Goal: Feedback & Contribution: Leave review/rating

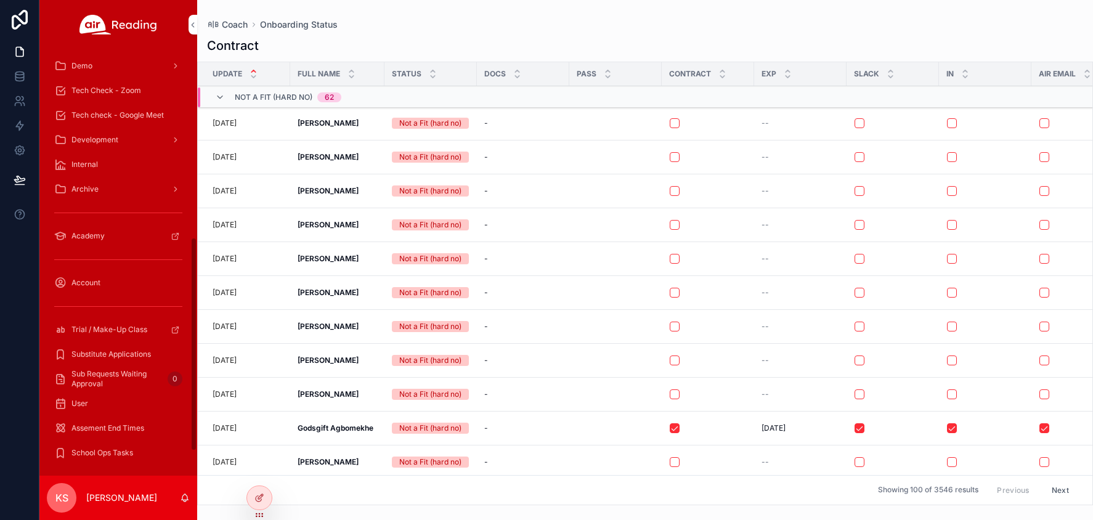
scroll to position [424, 0]
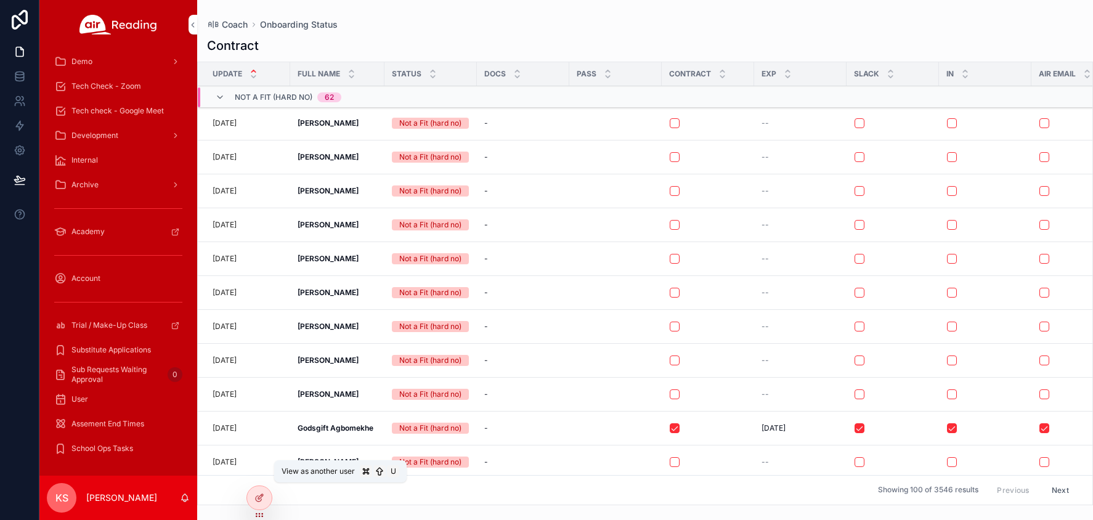
click at [0, 0] on icon at bounding box center [0, 0] width 0 height 0
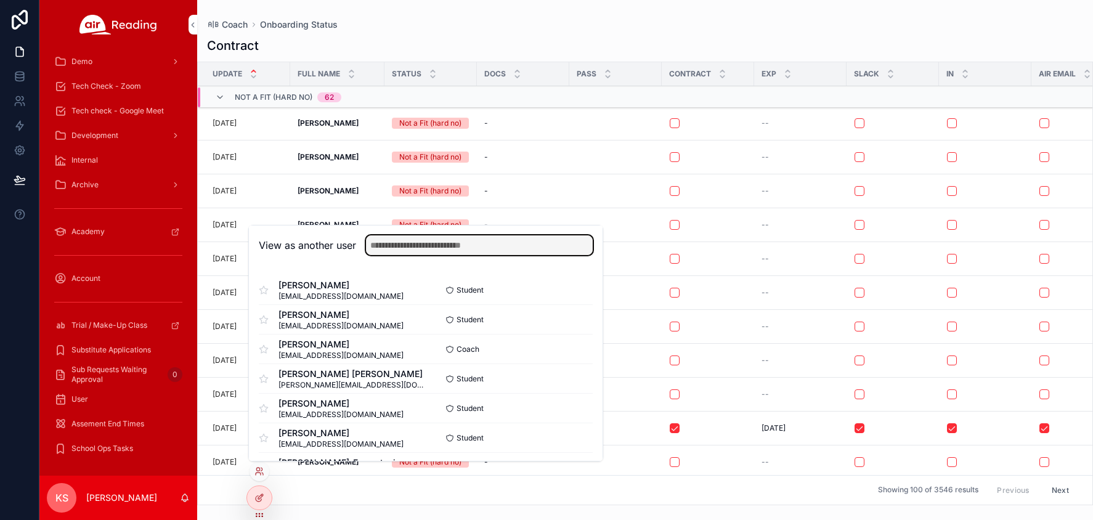
click at [373, 246] on input "text" at bounding box center [479, 245] width 227 height 20
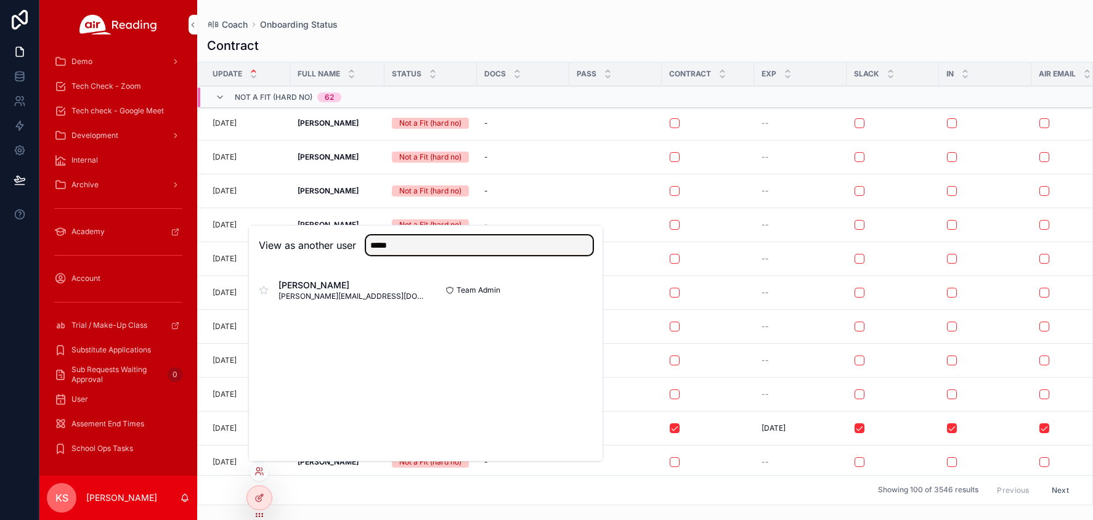
drag, startPoint x: 458, startPoint y: 248, endPoint x: 357, endPoint y: 243, distance: 101.1
click at [357, 244] on div "*****" at bounding box center [474, 245] width 237 height 20
type input "****"
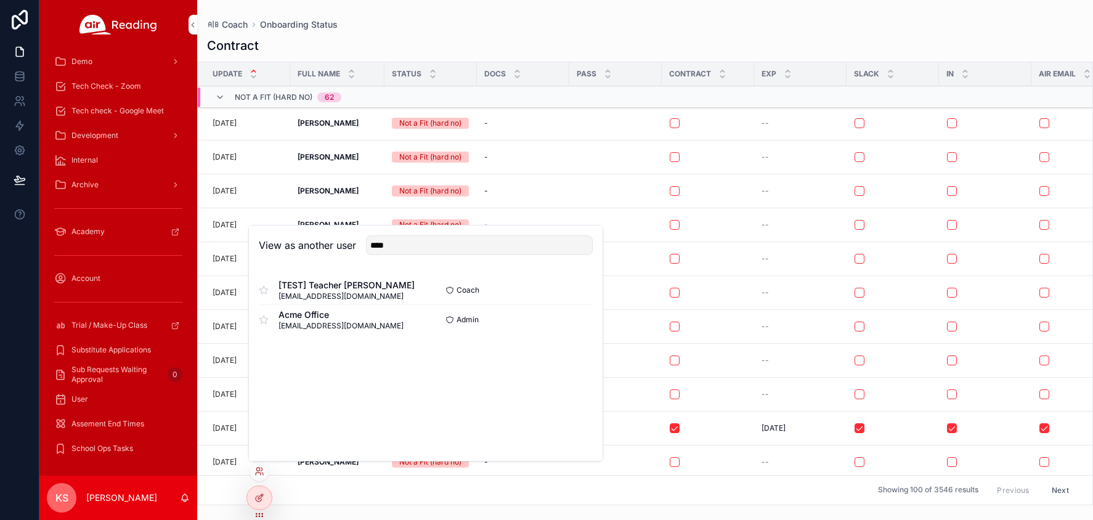
click at [0, 0] on button "Select" at bounding box center [0, 0] width 0 height 0
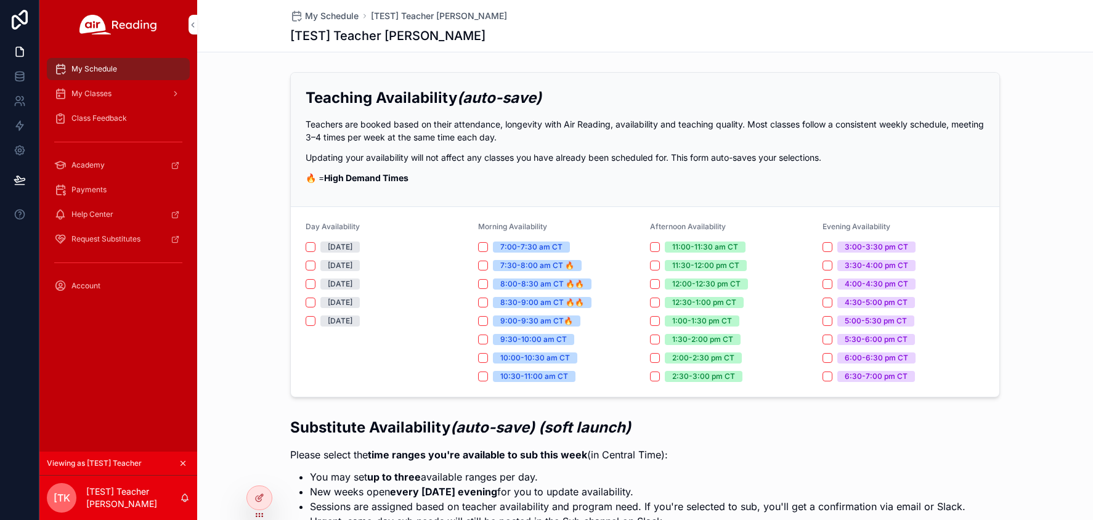
click at [105, 95] on span "My Classes" at bounding box center [91, 94] width 40 height 10
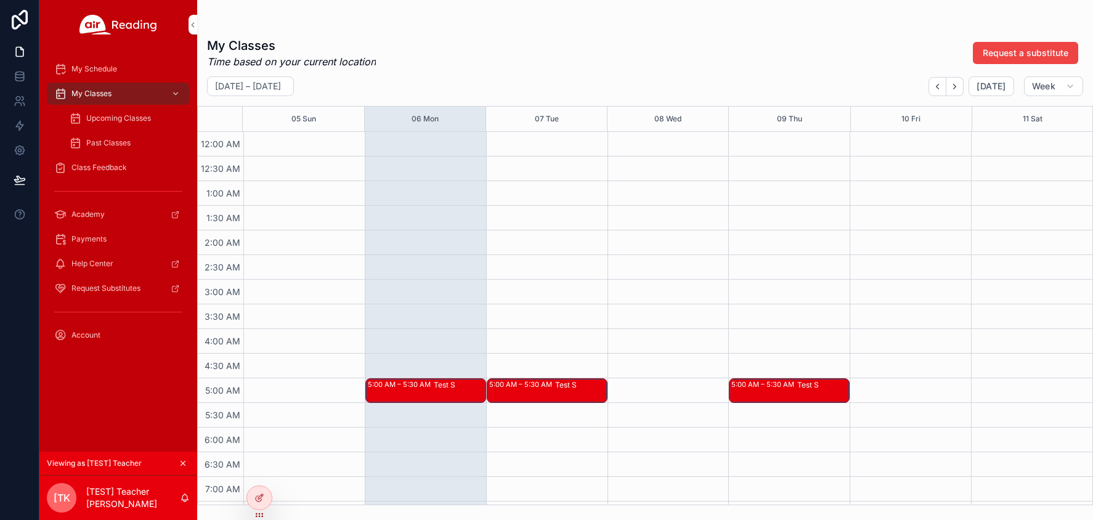
click at [440, 392] on div "Test S" at bounding box center [459, 390] width 51 height 22
click at [111, 164] on span "Class Feedback" at bounding box center [98, 168] width 55 height 10
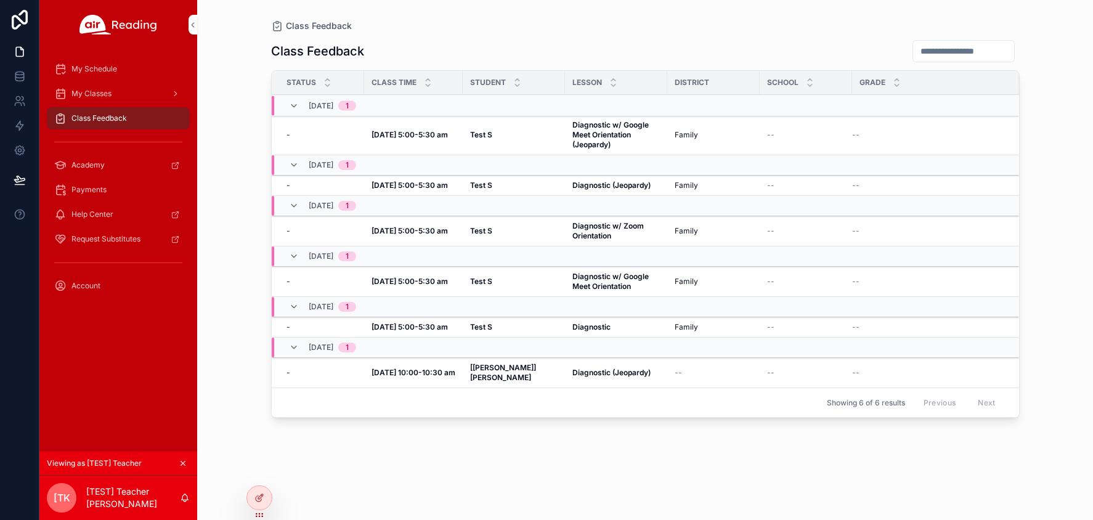
click at [589, 136] on strong "Diagnostic w/ Google Meet Orientation (Jeopardy)" at bounding box center [611, 134] width 78 height 29
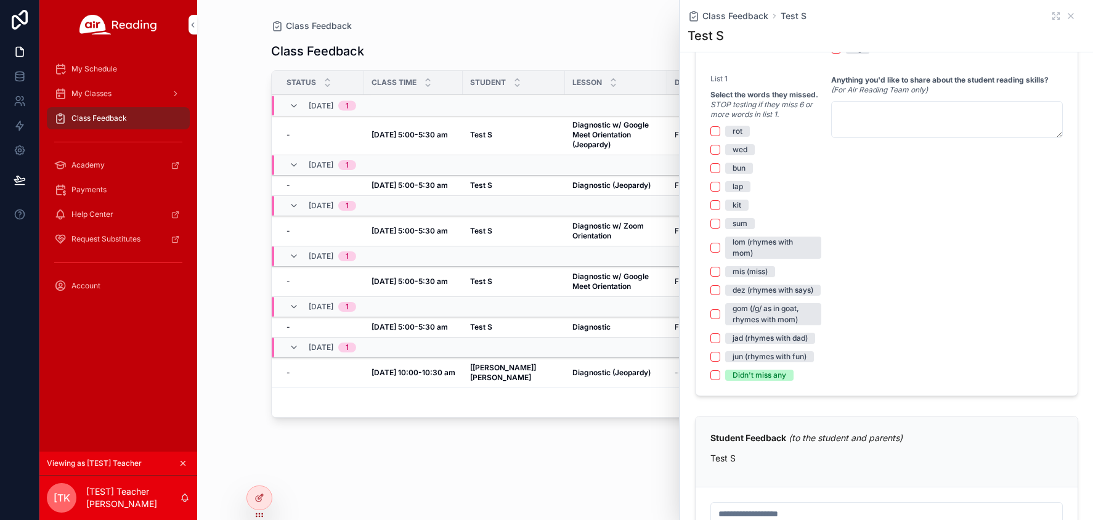
scroll to position [784, 0]
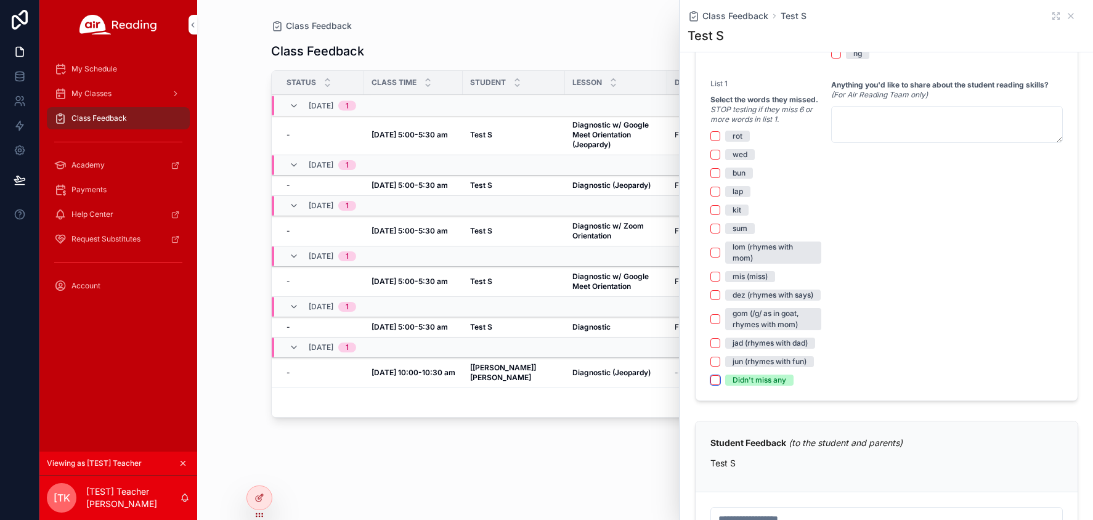
click at [717, 385] on button "Didn't miss any" at bounding box center [715, 380] width 10 height 10
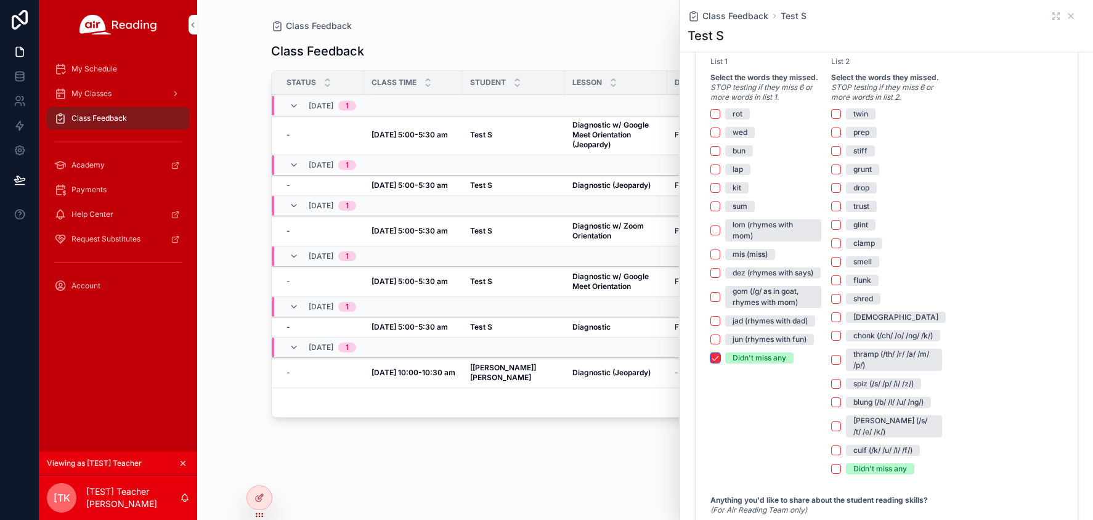
scroll to position [824, 0]
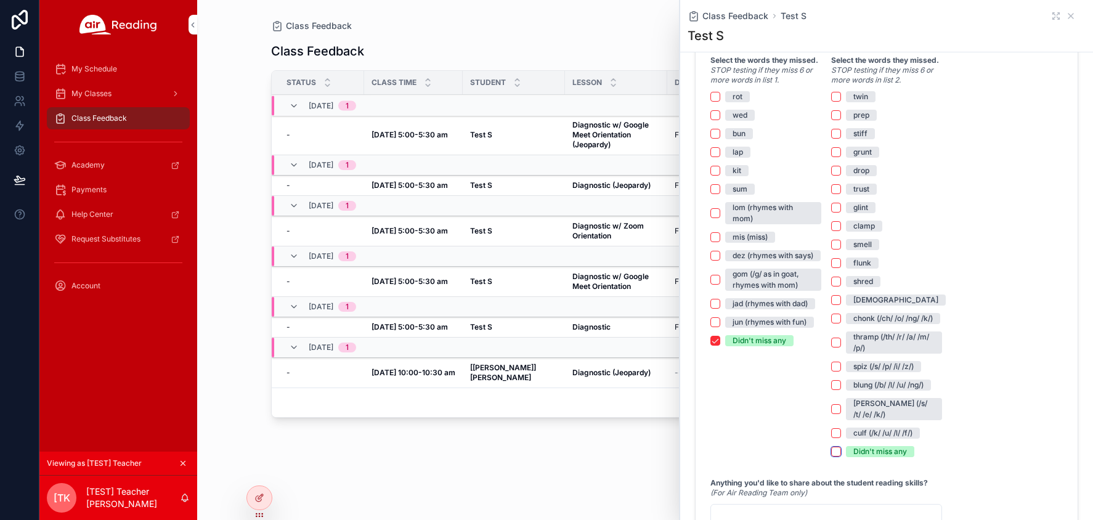
click at [835, 451] on button "Didn't miss any" at bounding box center [836, 452] width 10 height 10
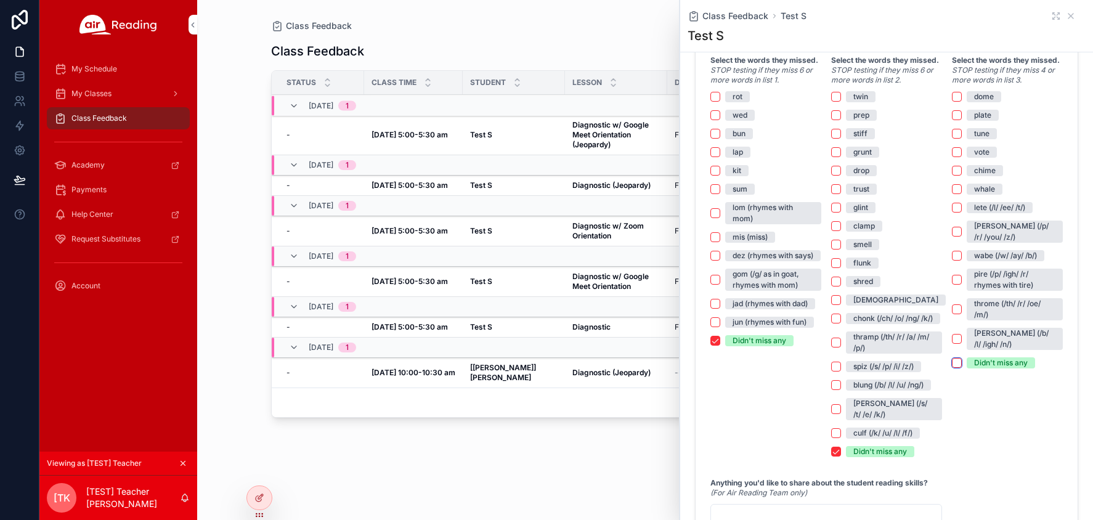
click at [954, 358] on button "Didn't miss any" at bounding box center [957, 363] width 10 height 10
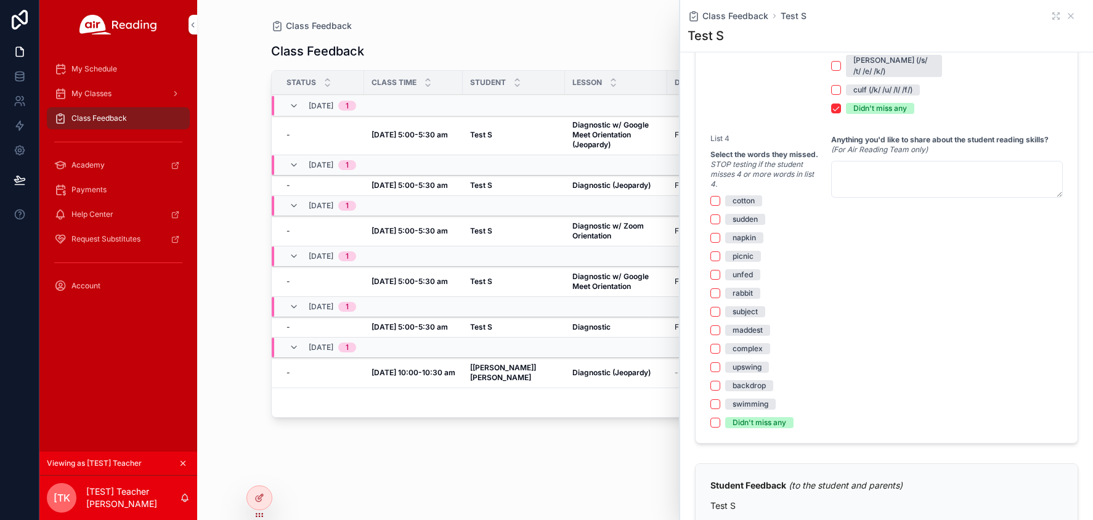
scroll to position [1173, 0]
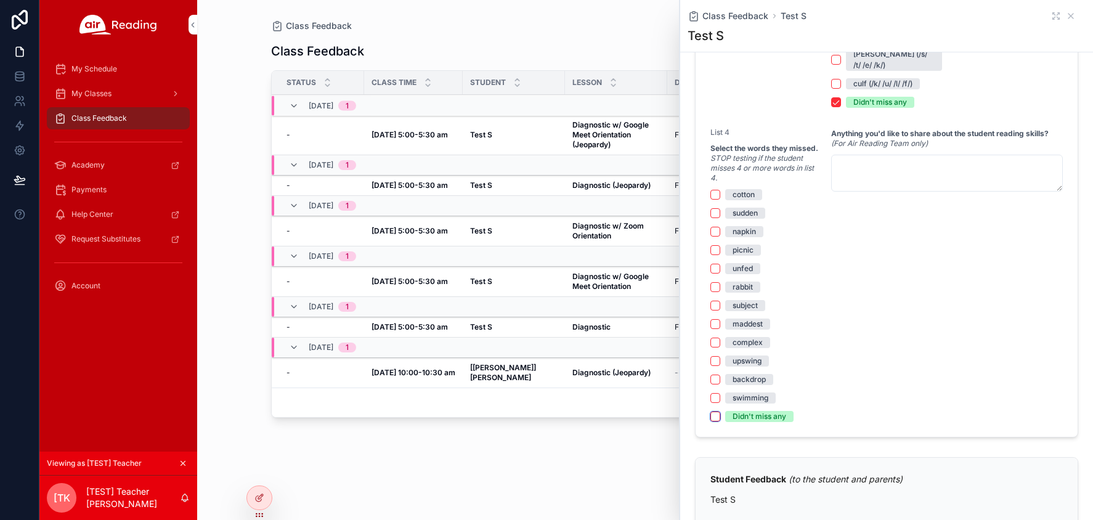
click at [712, 415] on button "Didn't miss any" at bounding box center [715, 416] width 10 height 10
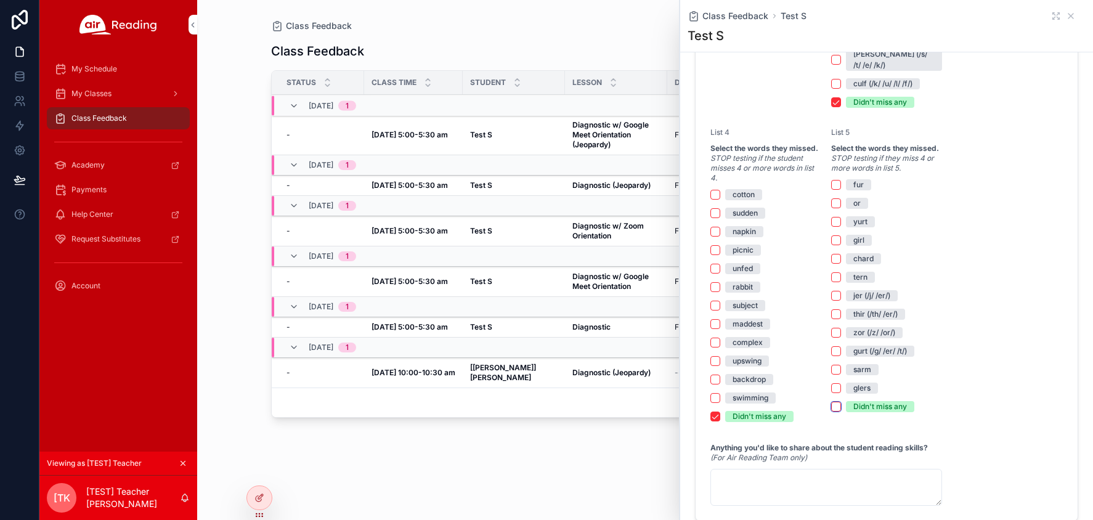
click at [833, 408] on button "Didn't miss any" at bounding box center [836, 407] width 10 height 10
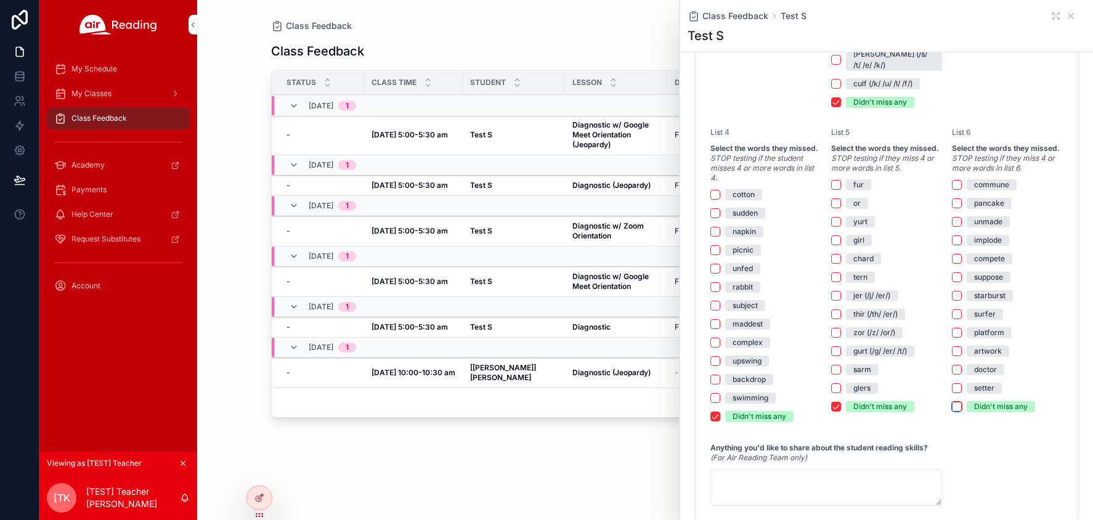
click at [956, 408] on button "Didn't miss any" at bounding box center [957, 407] width 10 height 10
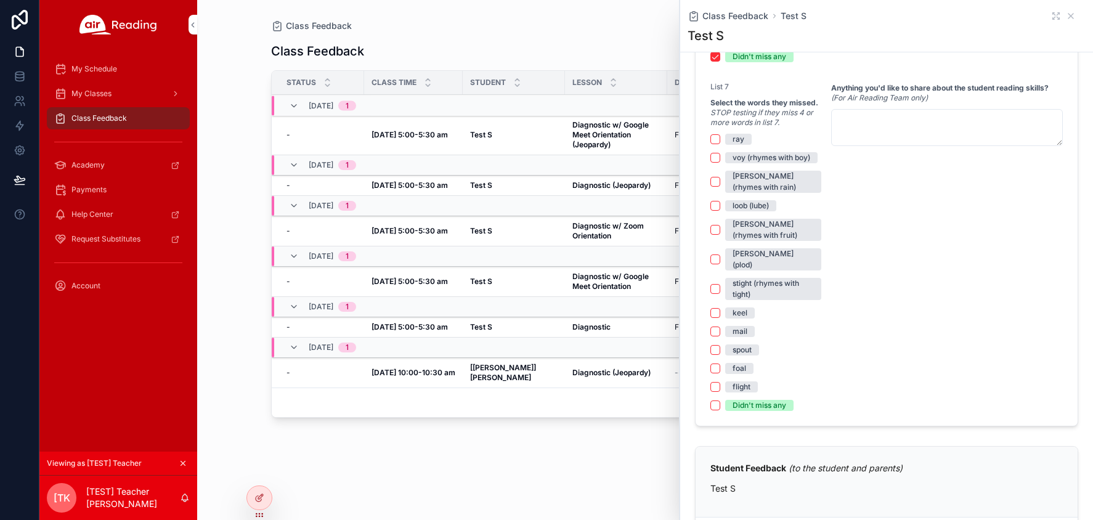
scroll to position [1533, 0]
click at [710, 400] on button "Didn't miss any" at bounding box center [715, 405] width 10 height 10
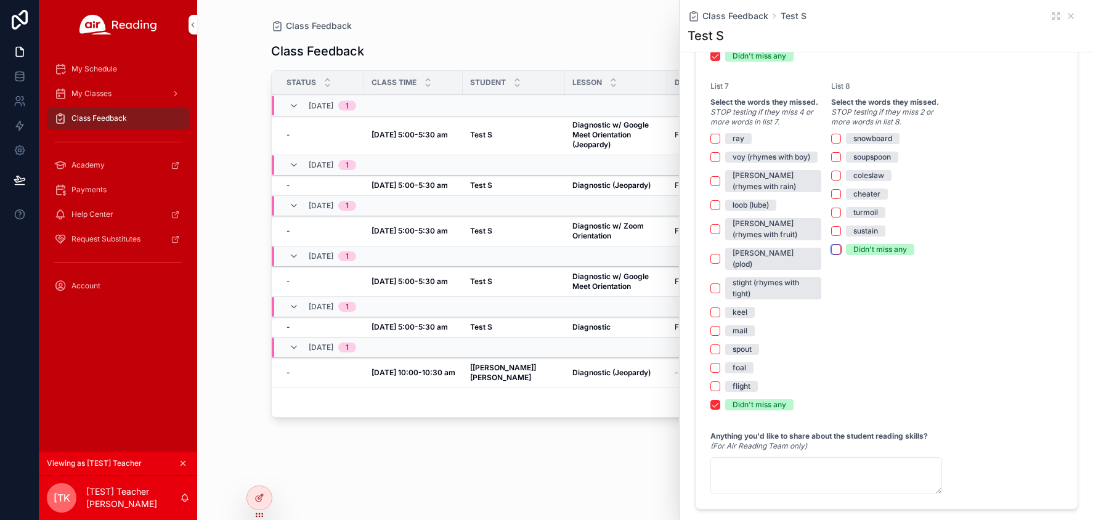
click at [834, 251] on button "Didn't miss any" at bounding box center [836, 250] width 10 height 10
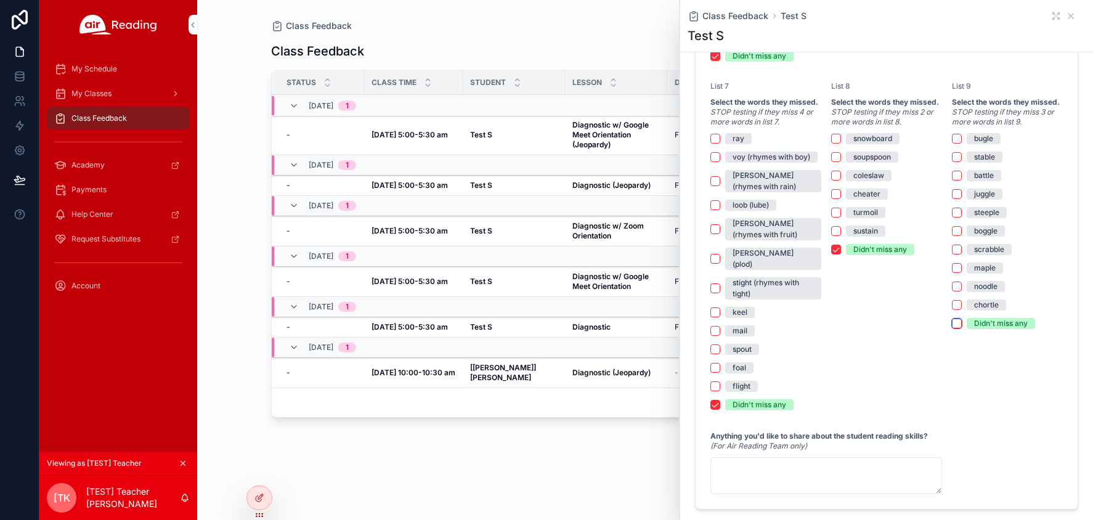
click at [958, 324] on button "Didn't miss any" at bounding box center [957, 323] width 10 height 10
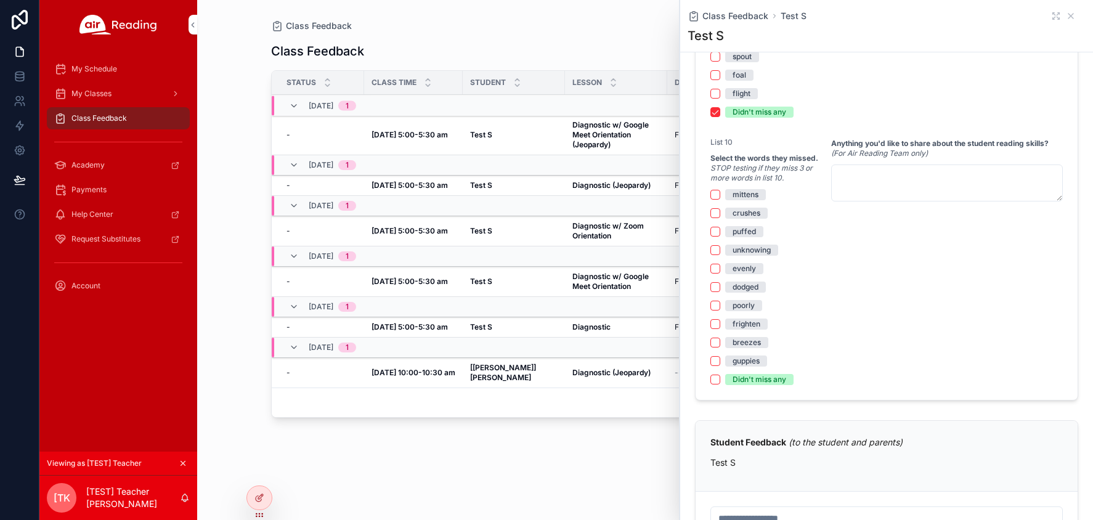
scroll to position [1852, 0]
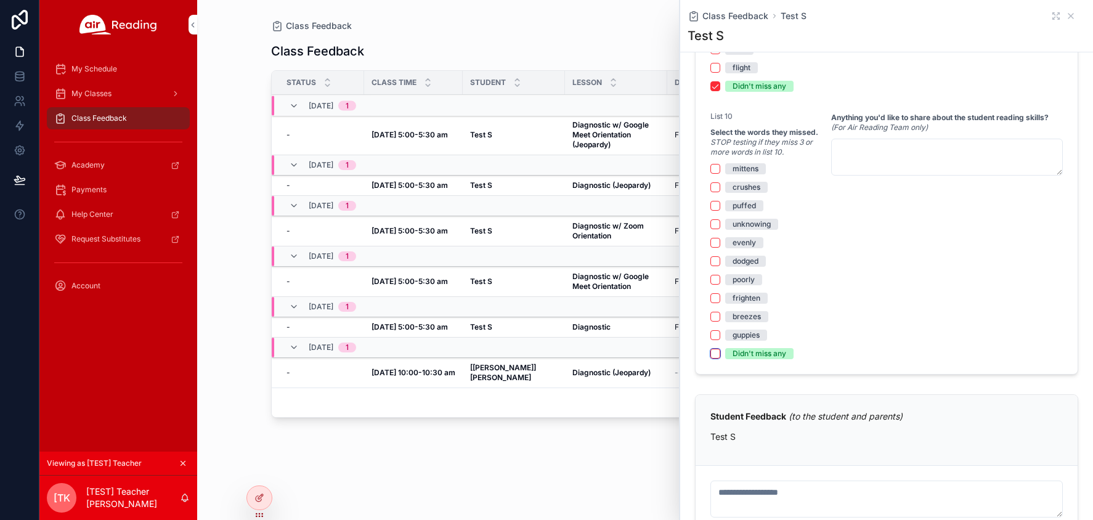
click at [718, 349] on button "Didn't miss any" at bounding box center [715, 354] width 10 height 10
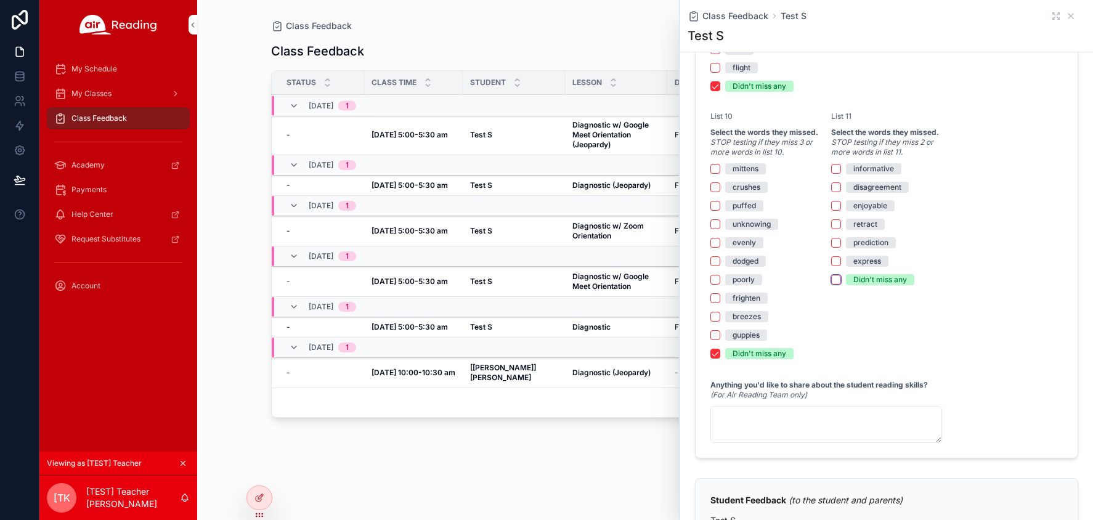
click at [835, 275] on button "Didn't miss any" at bounding box center [836, 280] width 10 height 10
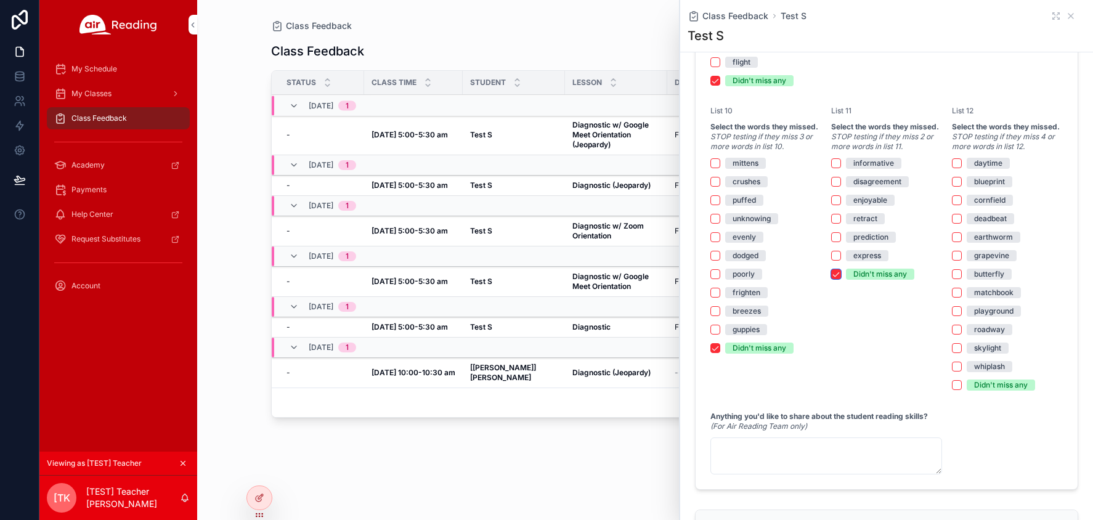
scroll to position [1862, 0]
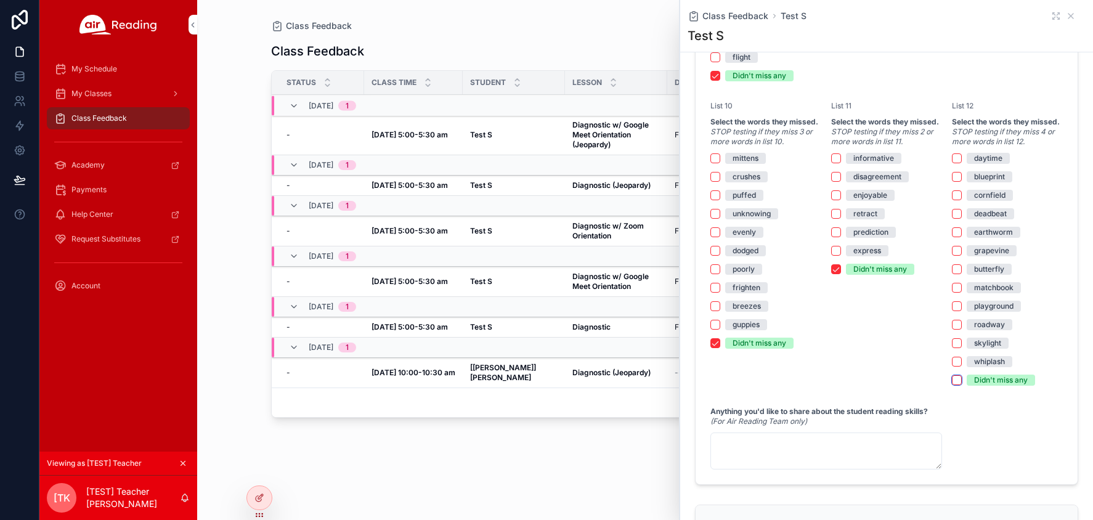
click at [959, 375] on button "Didn't miss any" at bounding box center [957, 380] width 10 height 10
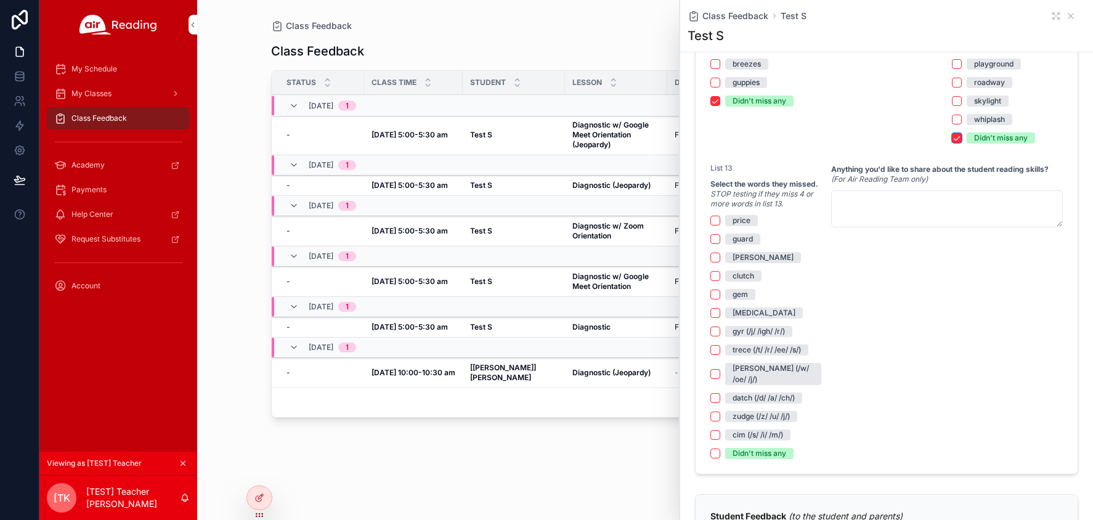
scroll to position [2131, 0]
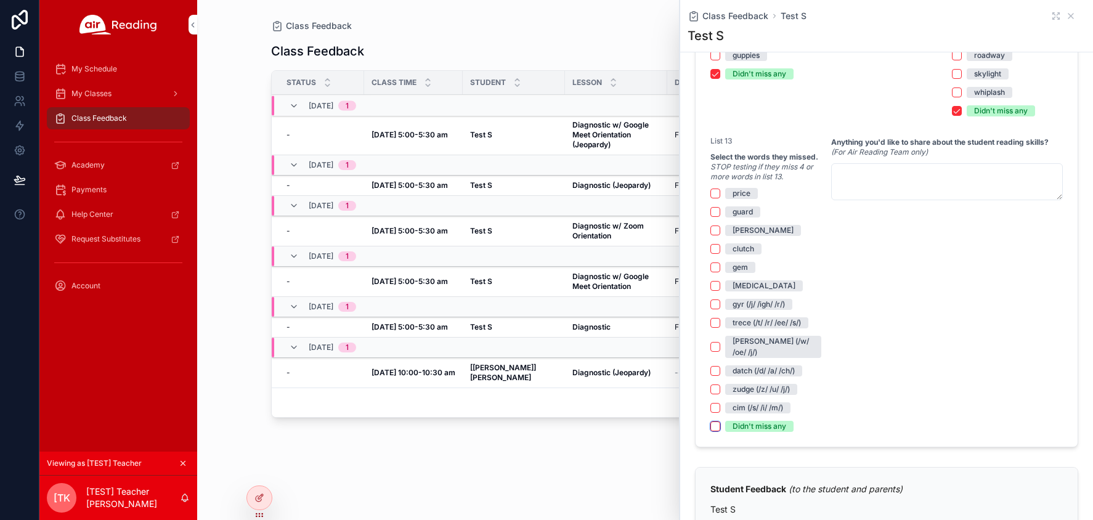
click at [713, 421] on button "Didn't miss any" at bounding box center [715, 426] width 10 height 10
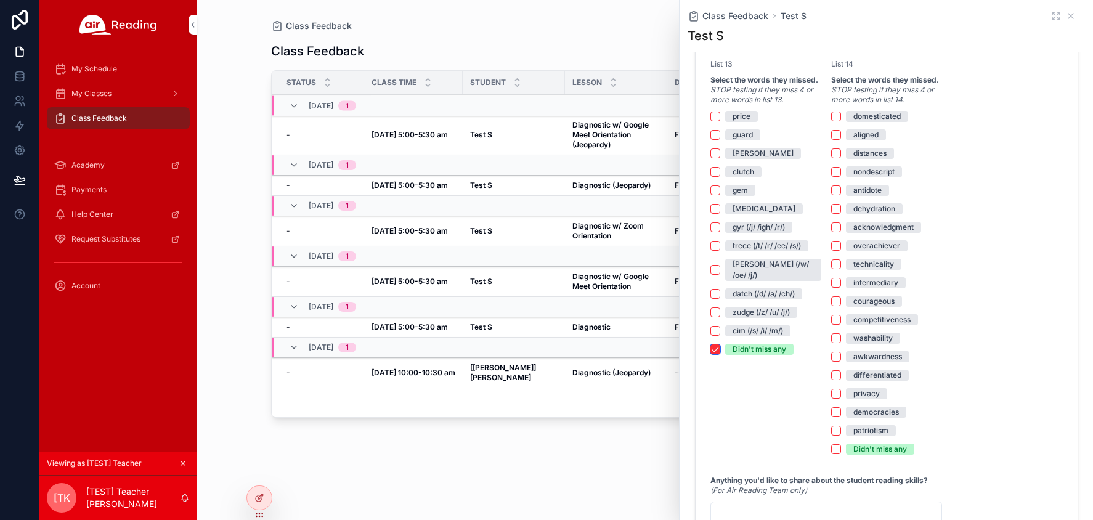
scroll to position [2209, 0]
click at [836, 443] on button "Didn't miss any" at bounding box center [836, 448] width 10 height 10
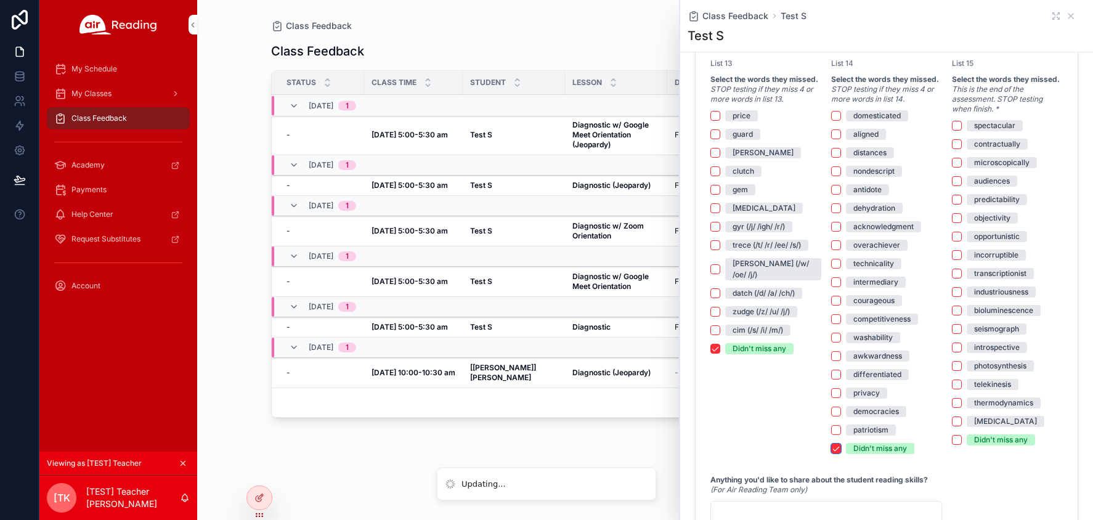
scroll to position [2219, 0]
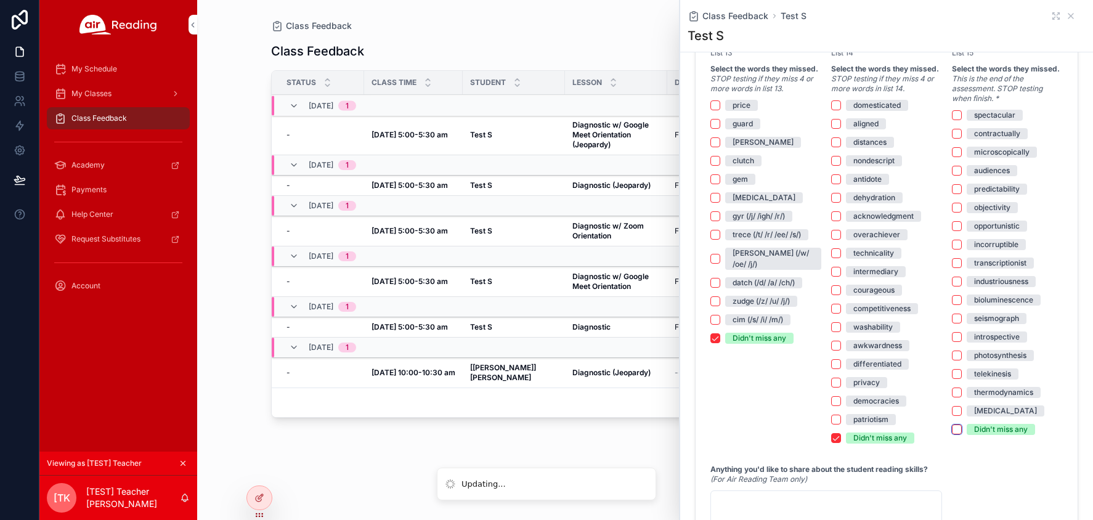
click at [957, 424] on button "Didn't miss any" at bounding box center [957, 429] width 10 height 10
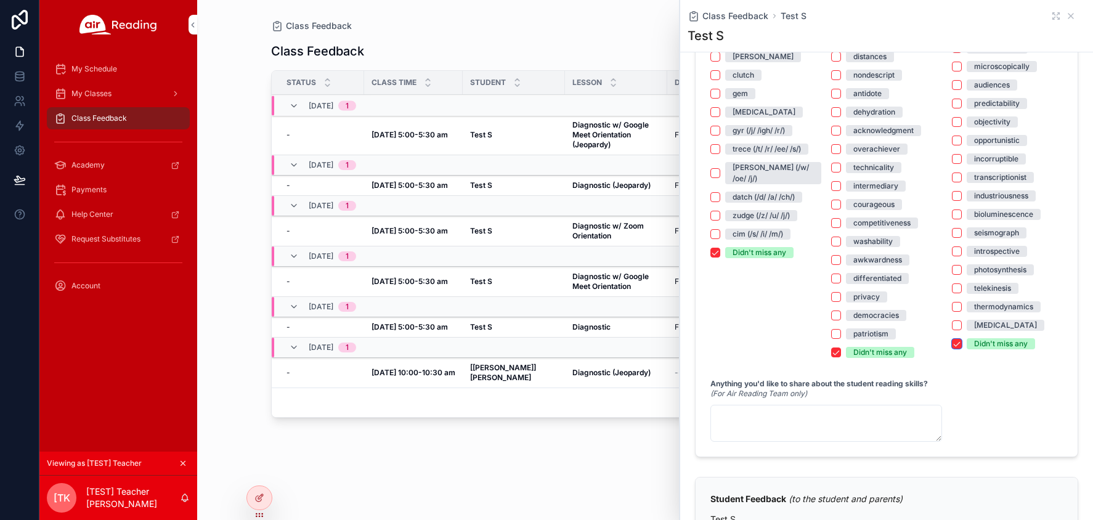
scroll to position [2281, 0]
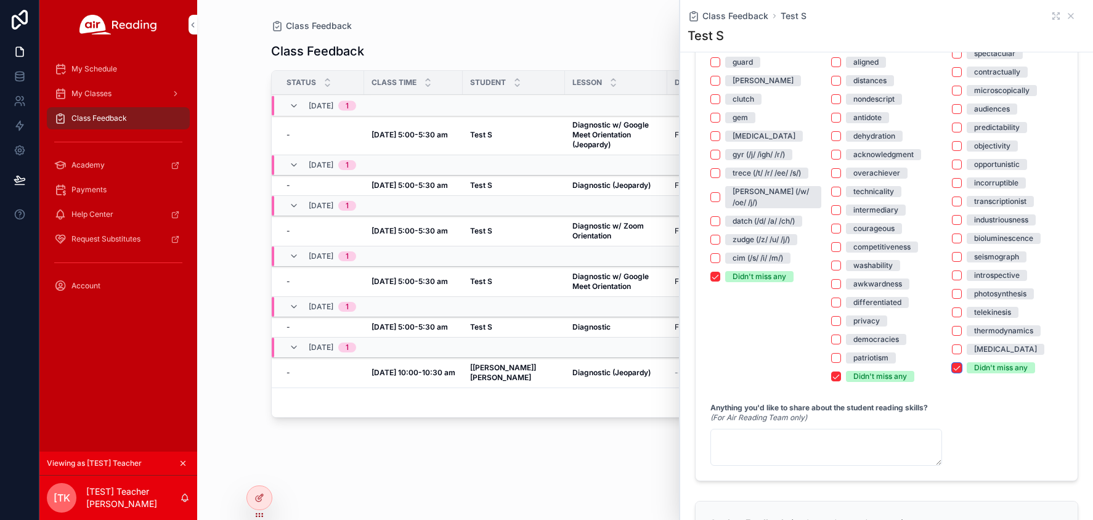
click at [956, 363] on button "Didn't miss any" at bounding box center [957, 368] width 10 height 10
click at [838, 371] on button "Didn't miss any" at bounding box center [836, 376] width 10 height 10
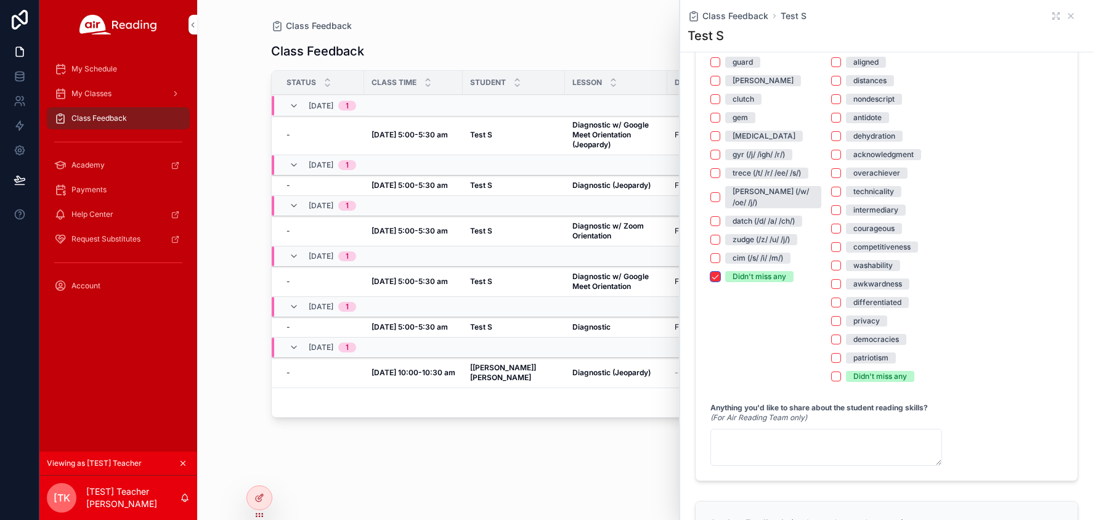
click at [714, 272] on button "Didn't miss any" at bounding box center [715, 277] width 10 height 10
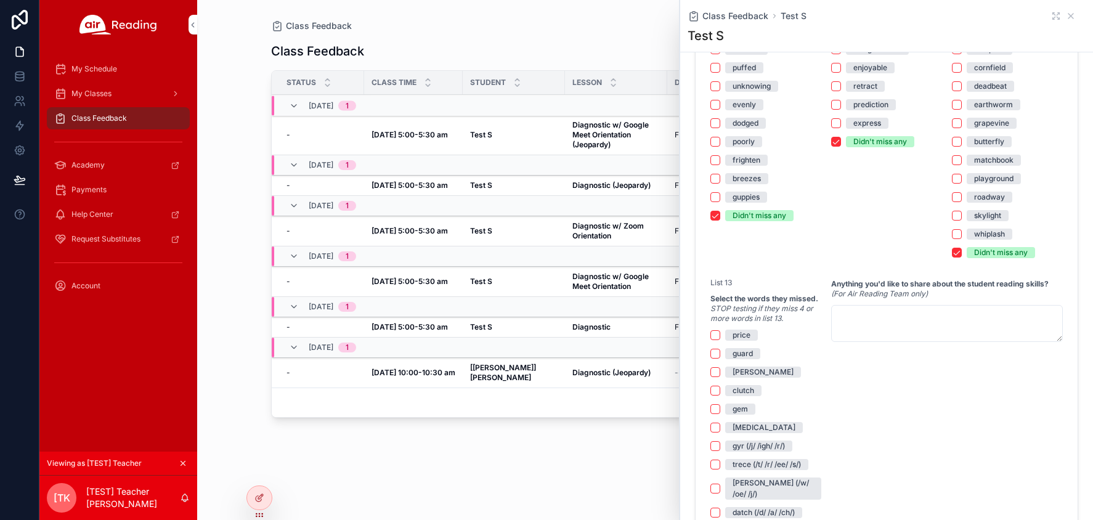
scroll to position [1988, 0]
click at [961, 249] on div "Didn't miss any" at bounding box center [1007, 254] width 111 height 11
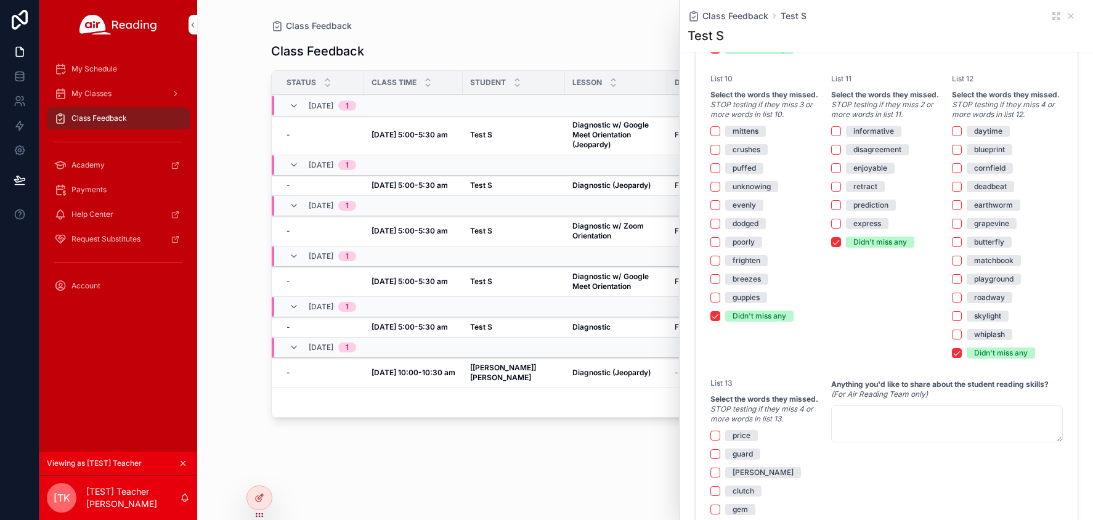
scroll to position [1886, 0]
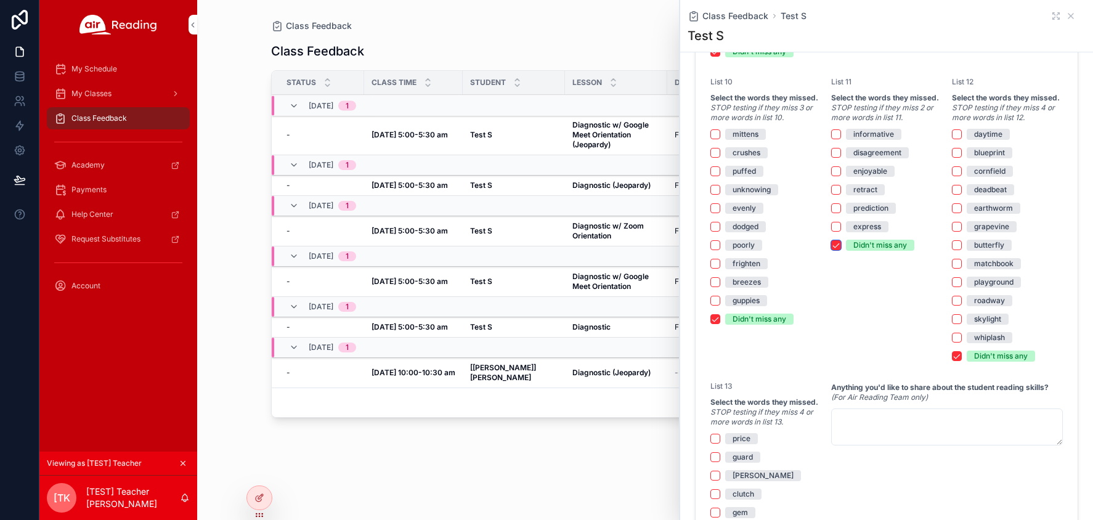
click at [836, 240] on button "Didn't miss any" at bounding box center [836, 245] width 10 height 10
click at [717, 314] on button "Didn't miss any" at bounding box center [715, 319] width 10 height 10
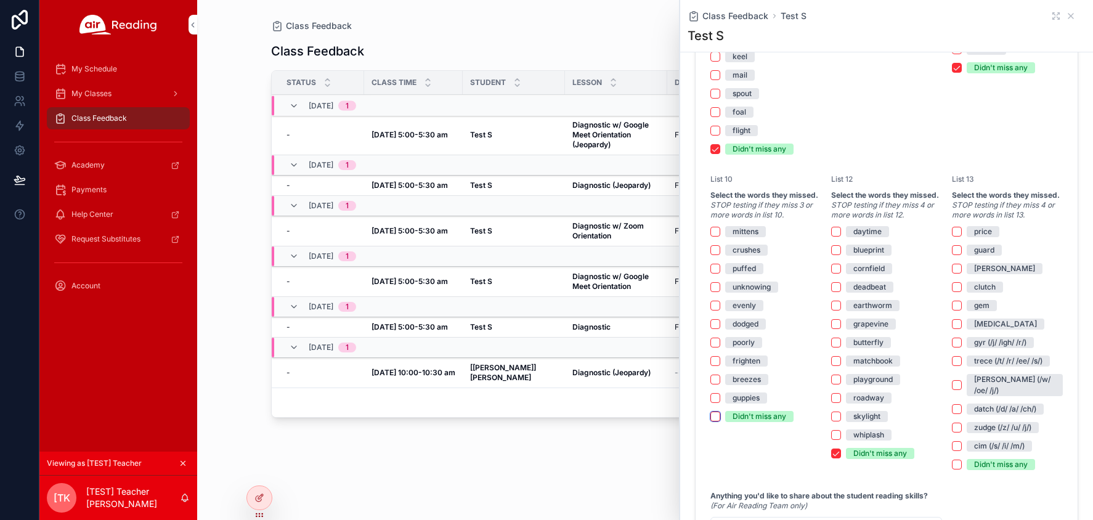
scroll to position [1791, 0]
click at [835, 447] on button "Didn't miss any" at bounding box center [836, 452] width 10 height 10
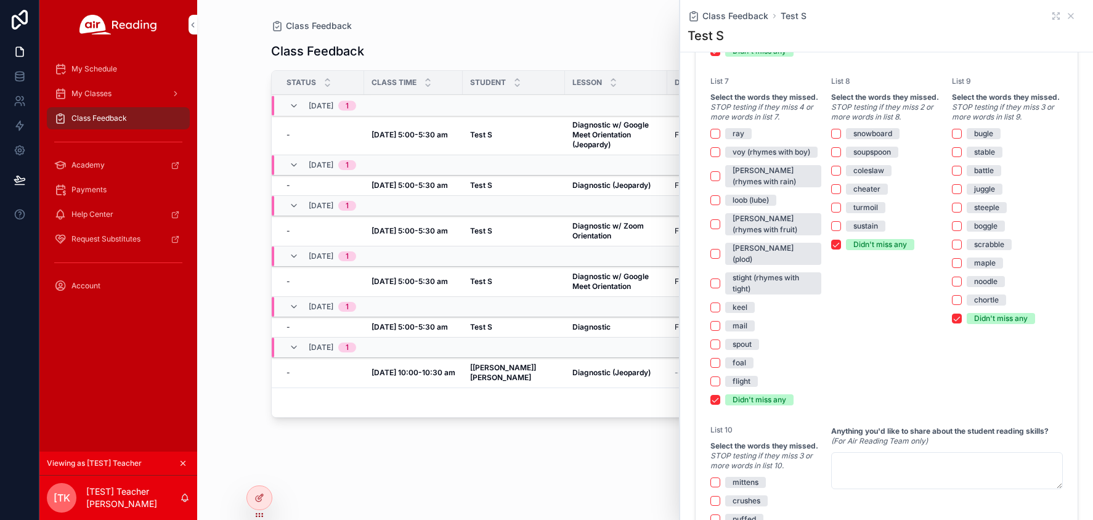
scroll to position [1537, 0]
click at [957, 322] on button "Didn't miss any" at bounding box center [957, 320] width 10 height 10
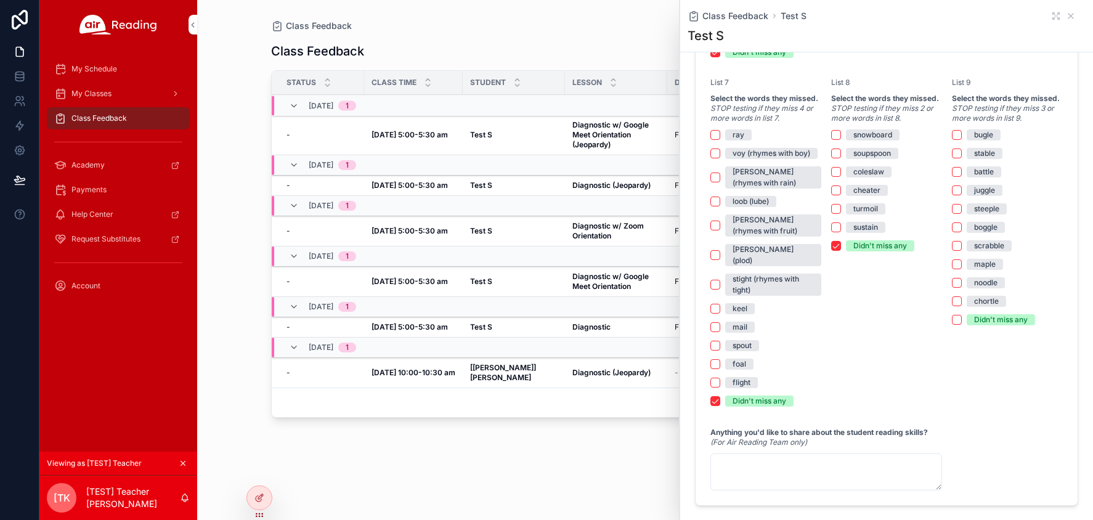
click at [850, 256] on div "List 8 Select the words they missed. STOP testing if they miss 2 or more words …" at bounding box center [886, 242] width 111 height 329
click at [837, 246] on button "Didn't miss any" at bounding box center [836, 246] width 10 height 10
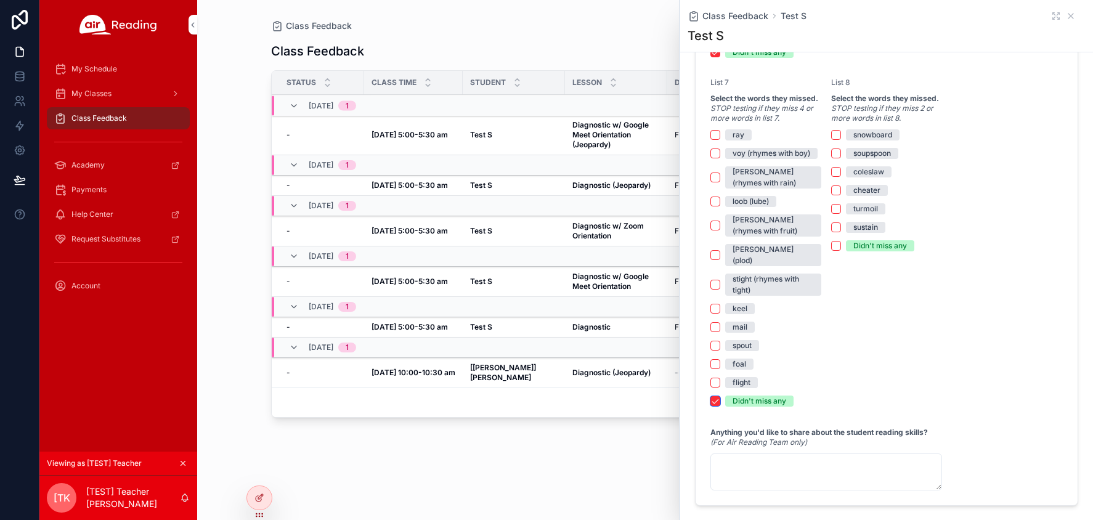
click at [713, 396] on button "Didn't miss any" at bounding box center [715, 401] width 10 height 10
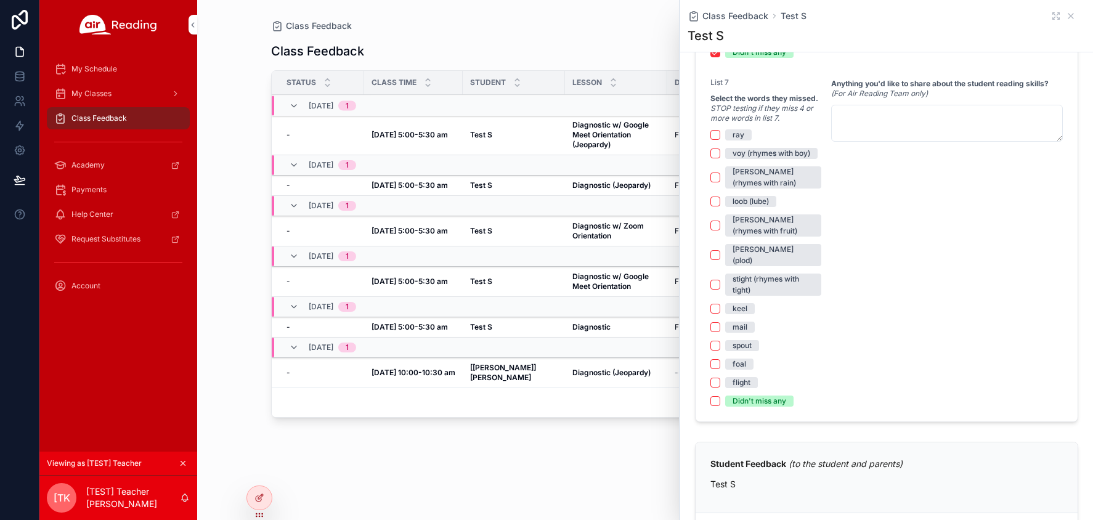
click at [437, 23] on div "Class Feedback" at bounding box center [645, 26] width 748 height 12
click at [605, 28] on div "Class Feedback" at bounding box center [645, 26] width 748 height 12
click at [632, 31] on div "Class Feedback" at bounding box center [645, 26] width 748 height 12
click at [1067, 15] on icon "scrollable content" at bounding box center [1071, 16] width 10 height 10
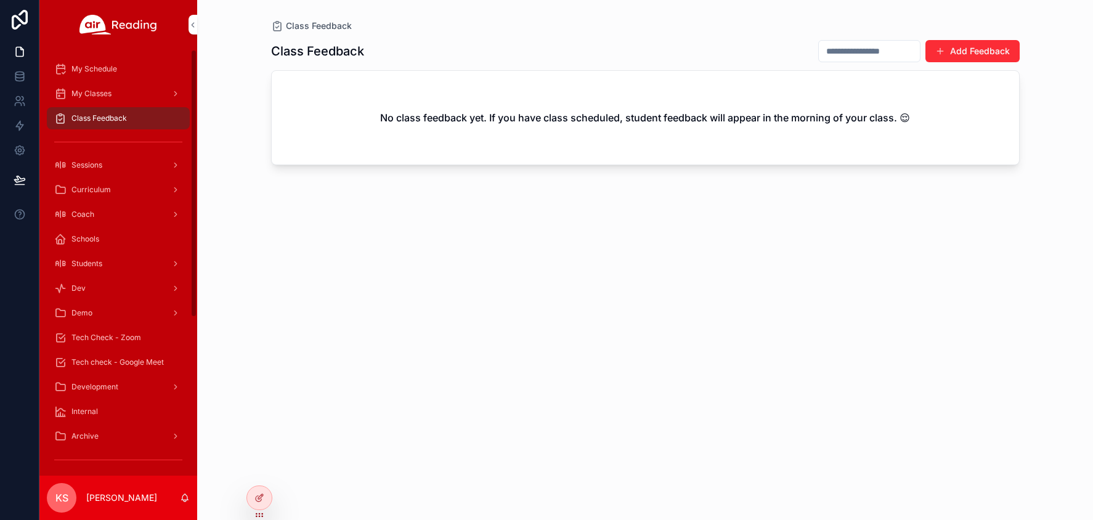
click at [125, 118] on span "Class Feedback" at bounding box center [98, 118] width 55 height 10
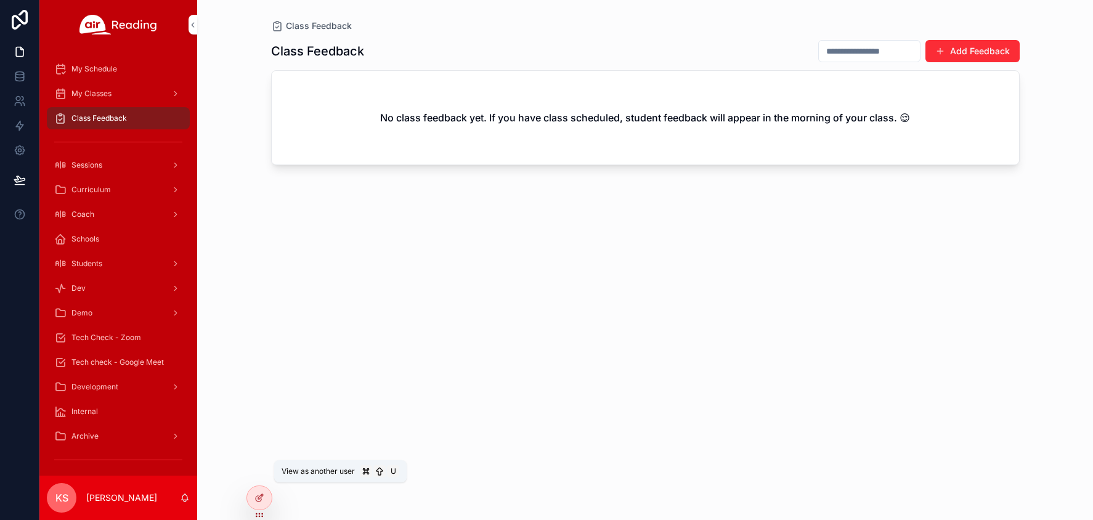
click at [0, 0] on icon at bounding box center [0, 0] width 0 height 0
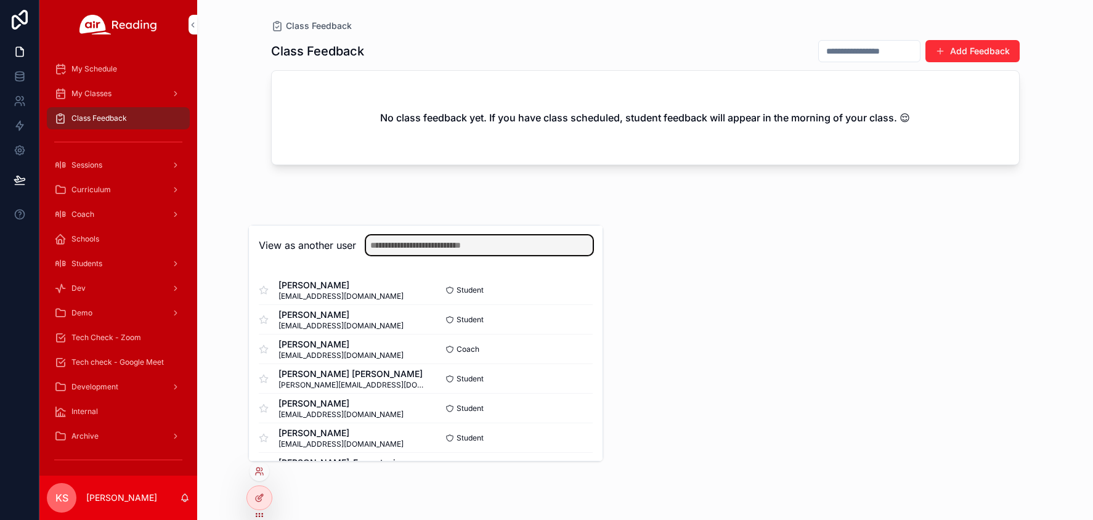
click at [531, 245] on input "text" at bounding box center [479, 245] width 227 height 20
type input "****"
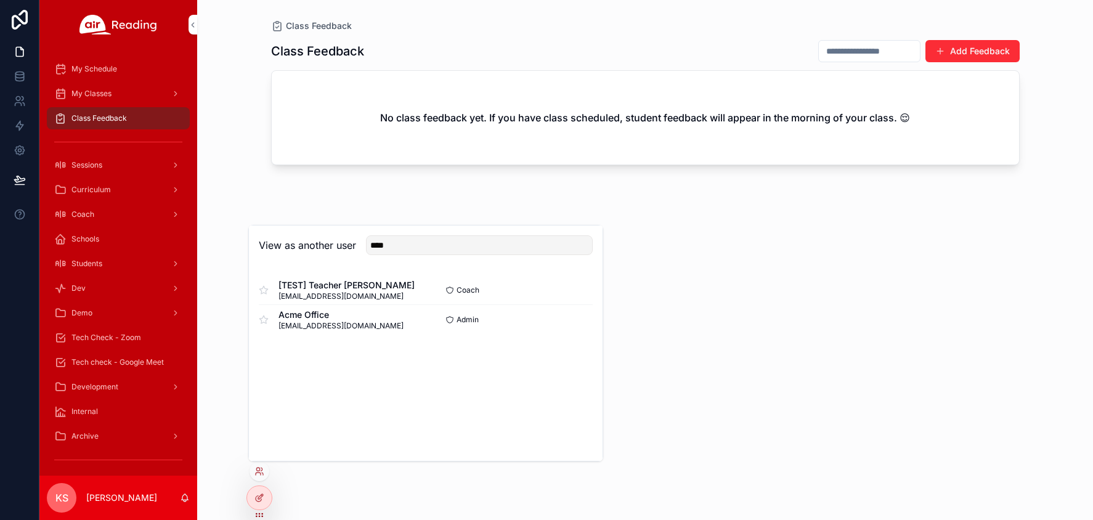
click at [0, 0] on button "Select" at bounding box center [0, 0] width 0 height 0
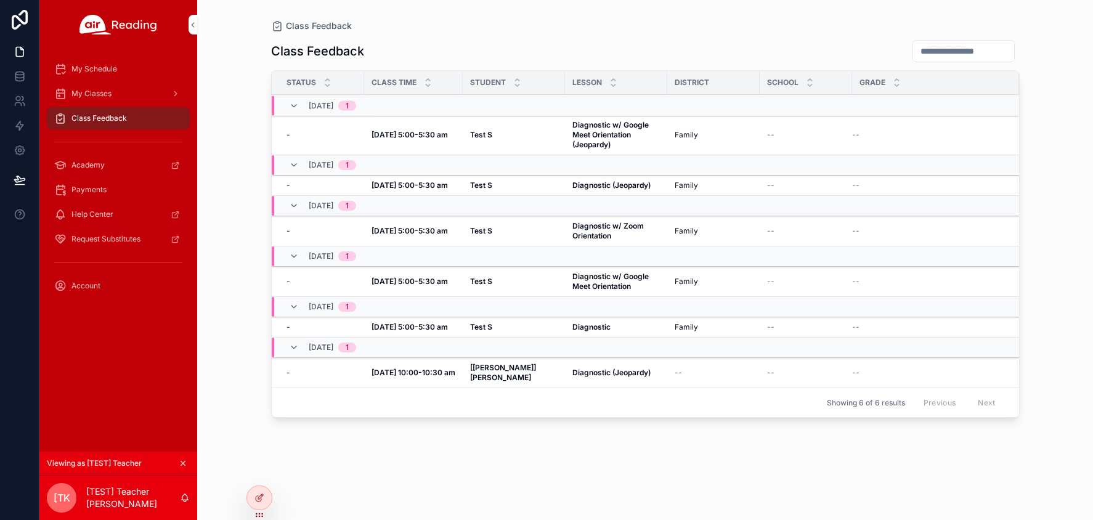
click at [572, 144] on strong "Diagnostic w/ Google Meet Orientation (Jeopardy)" at bounding box center [611, 134] width 78 height 29
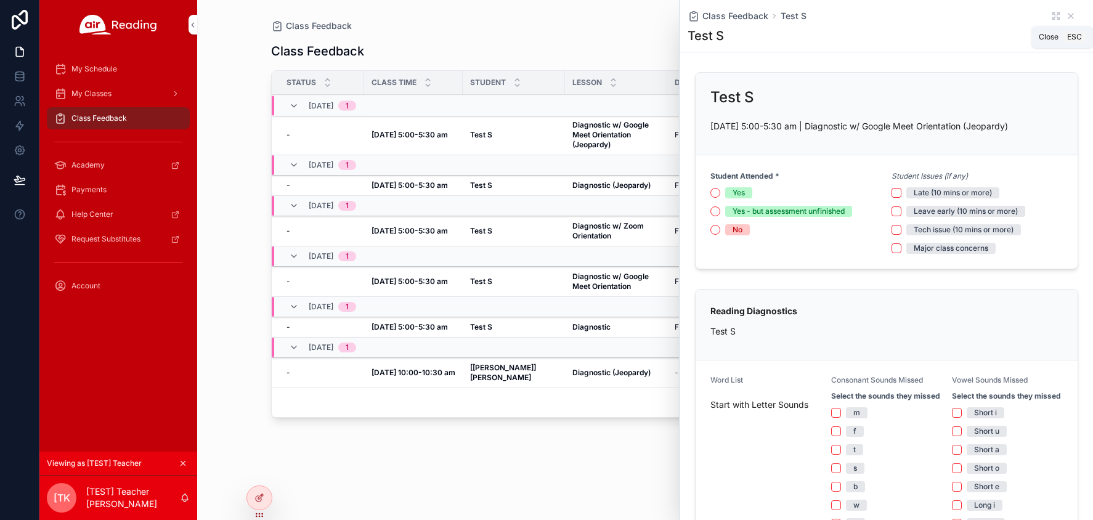
click at [1069, 15] on icon "scrollable content" at bounding box center [1071, 16] width 10 height 10
